Goal: Task Accomplishment & Management: Understand process/instructions

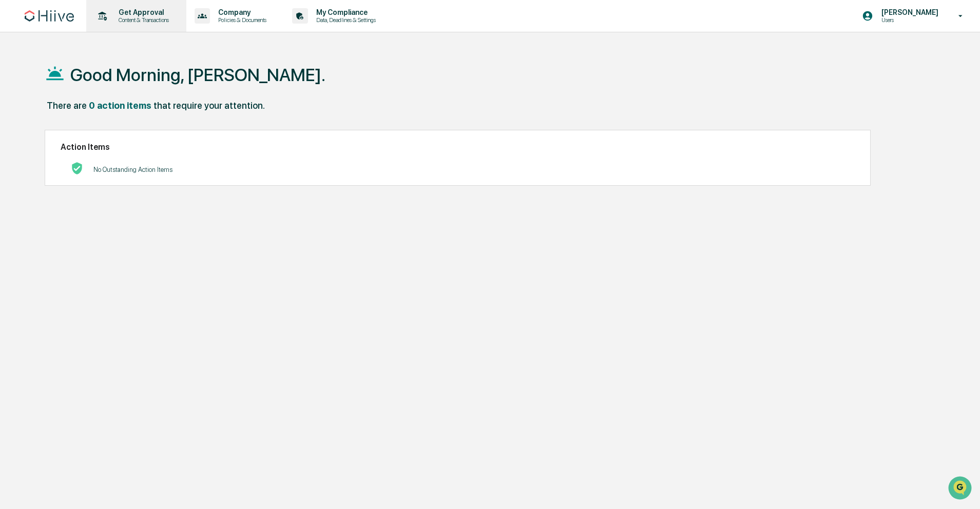
click at [113, 11] on p "Get Approval" at bounding box center [142, 12] width 64 height 8
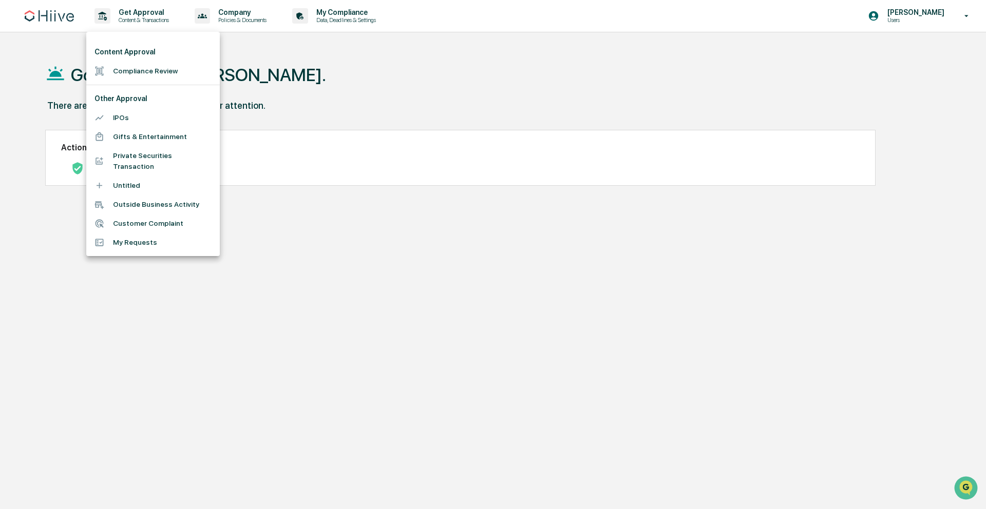
click at [164, 68] on li "Compliance Review" at bounding box center [152, 71] width 133 height 19
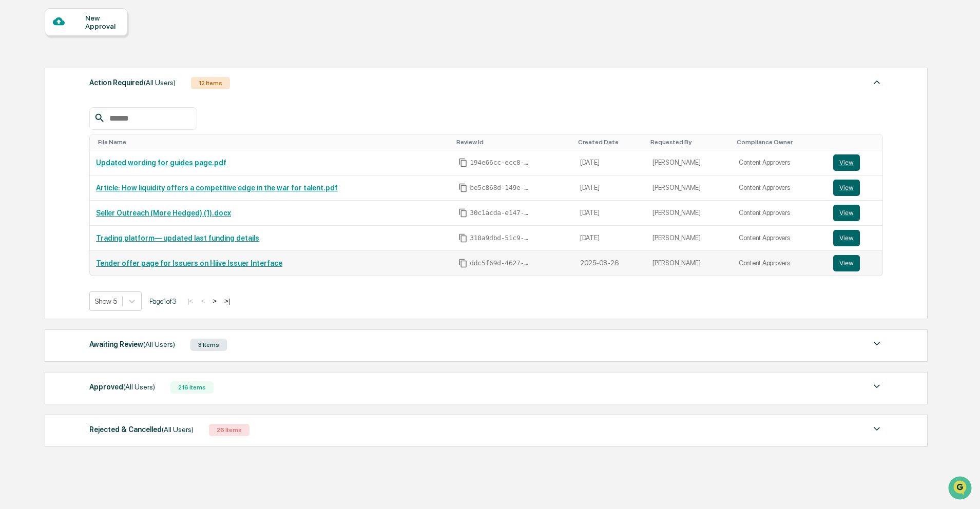
scroll to position [123, 0]
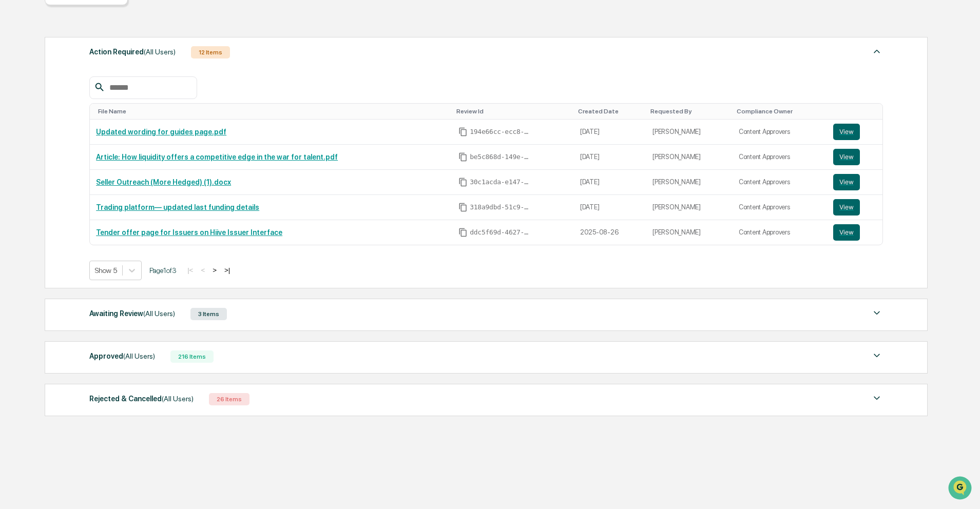
click at [233, 355] on div "Approved (All Users) 216 Items" at bounding box center [486, 357] width 794 height 14
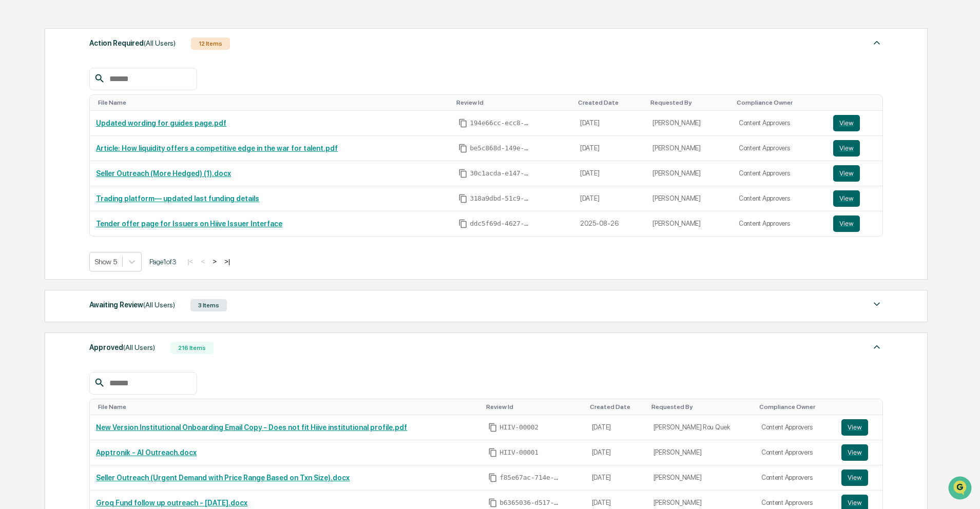
scroll to position [140, 0]
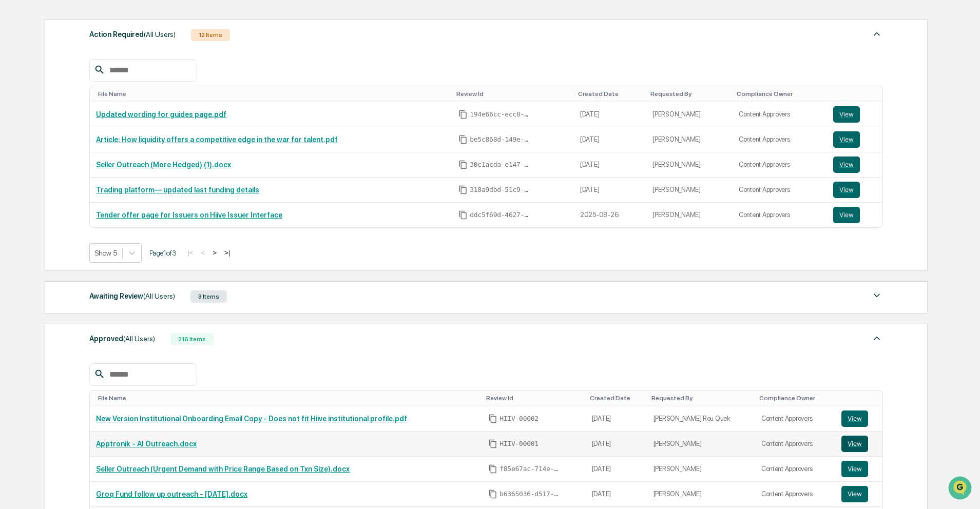
click at [857, 440] on button "View" at bounding box center [854, 444] width 27 height 16
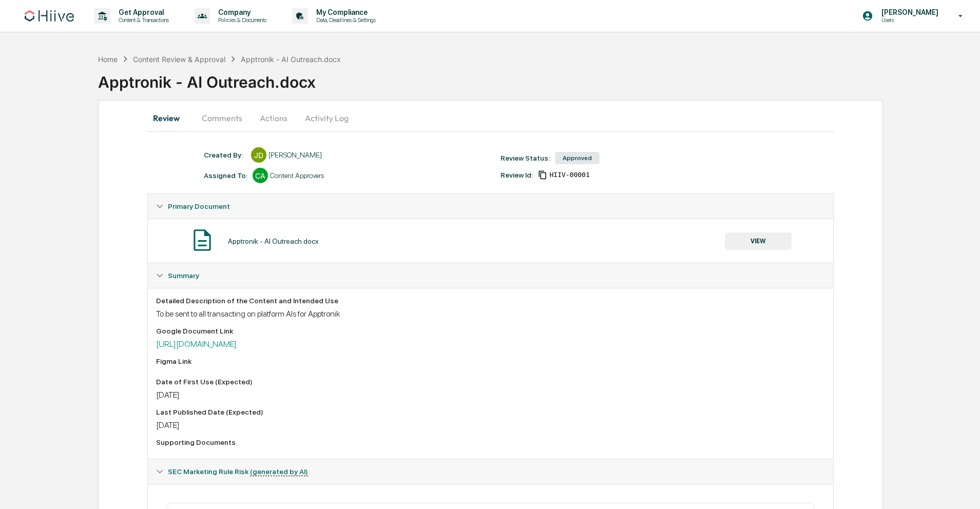
click at [219, 122] on button "Comments" at bounding box center [222, 118] width 57 height 25
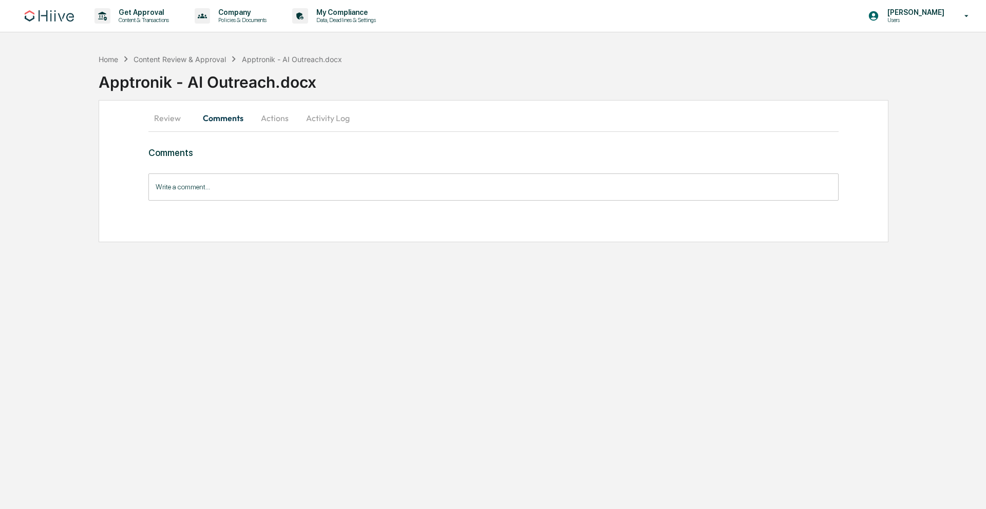
click at [262, 119] on button "Actions" at bounding box center [275, 118] width 46 height 25
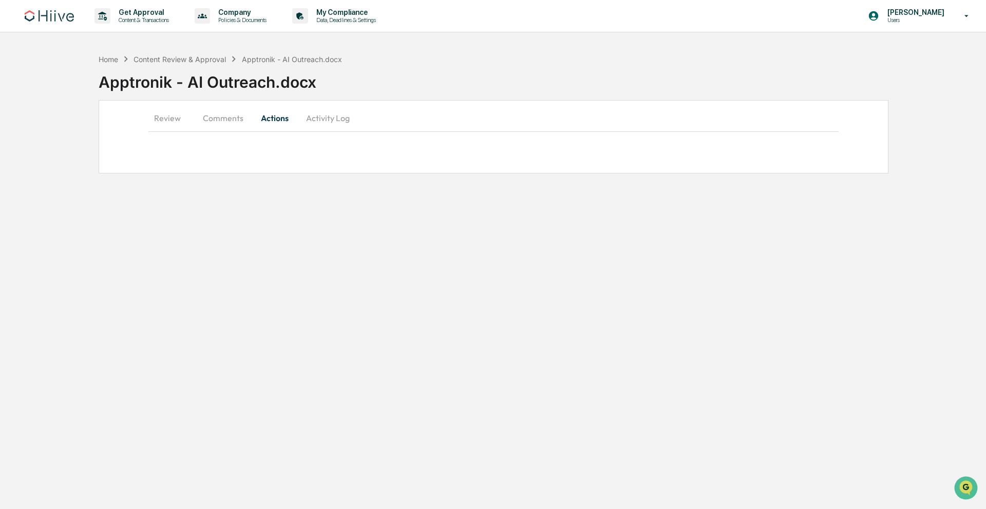
click at [341, 122] on button "Activity Log" at bounding box center [328, 118] width 60 height 25
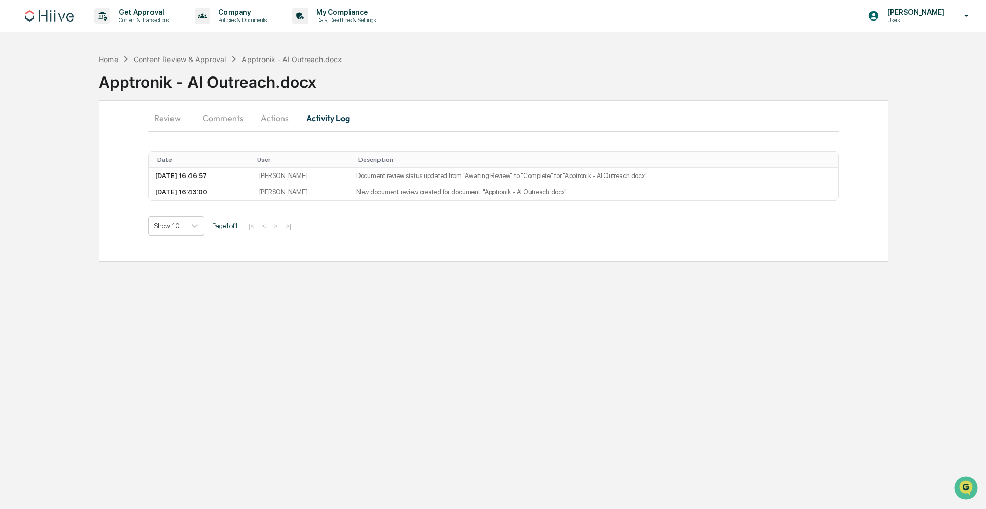
click at [272, 121] on button "Actions" at bounding box center [275, 118] width 46 height 25
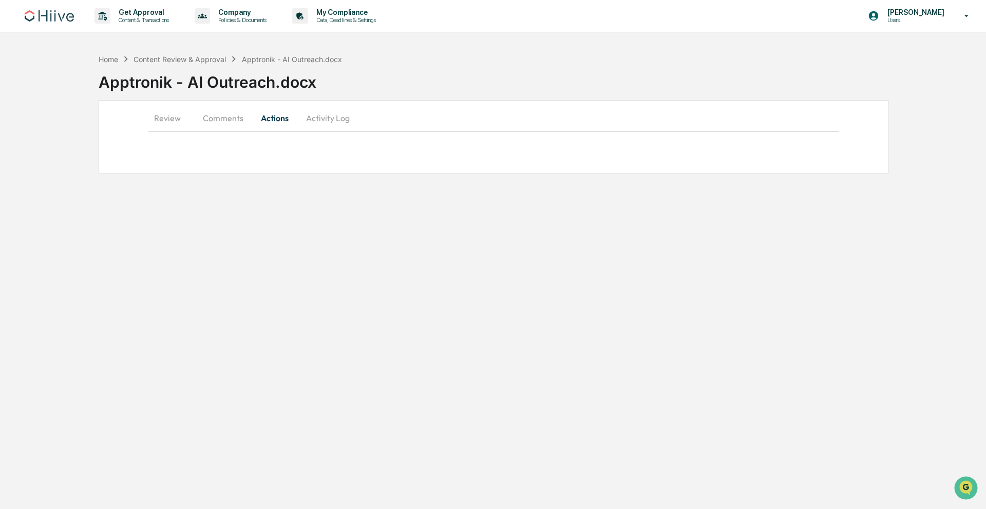
click at [159, 121] on button "Review" at bounding box center [171, 118] width 46 height 25
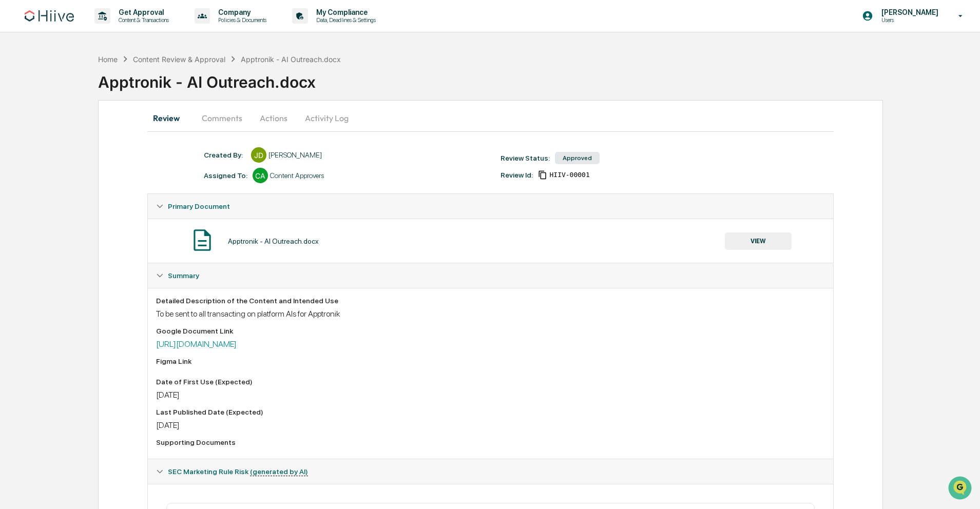
click at [236, 120] on button "Comments" at bounding box center [222, 118] width 57 height 25
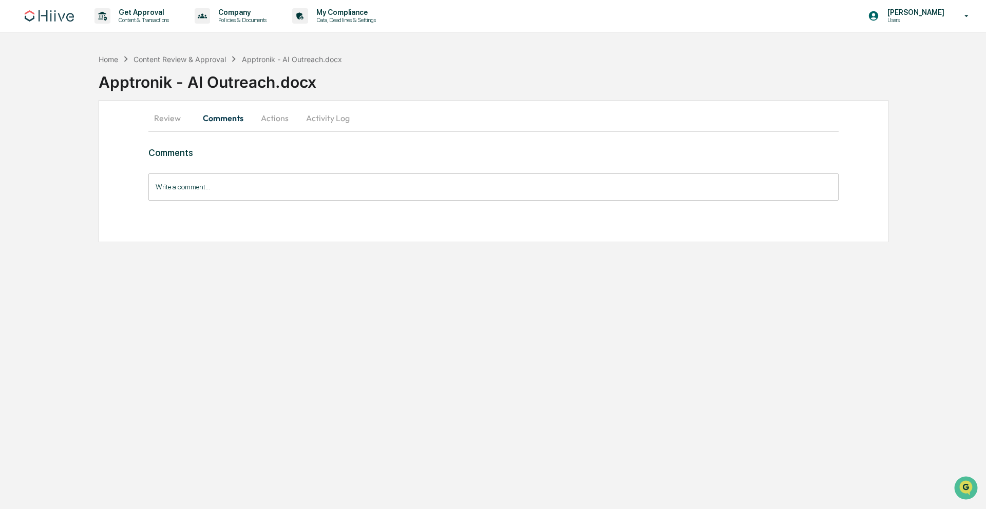
click at [281, 120] on button "Actions" at bounding box center [275, 118] width 46 height 25
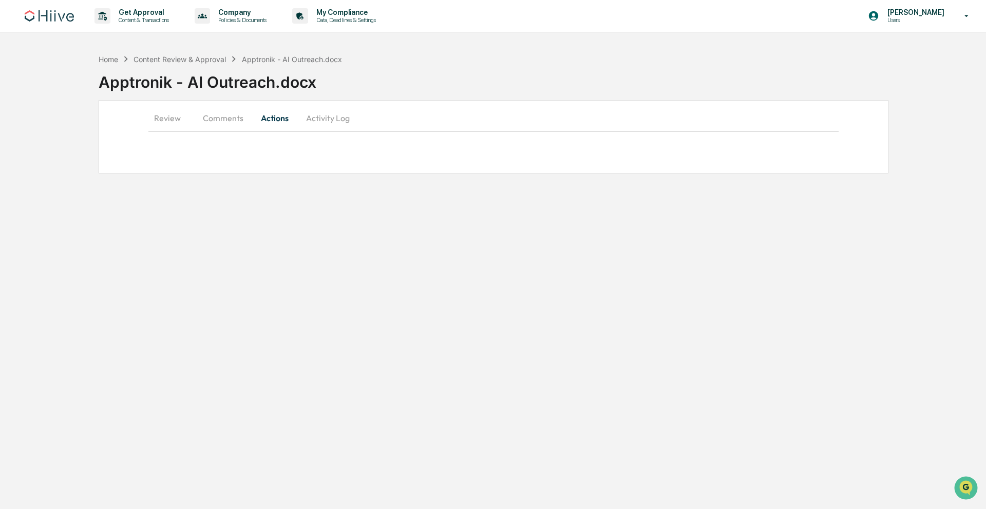
click at [933, 144] on div "Home Content Review & Approval Apptronik - AI Outreach.docx Apptronik - AI Outr…" at bounding box center [493, 111] width 986 height 125
